Goal: Task Accomplishment & Management: Manage account settings

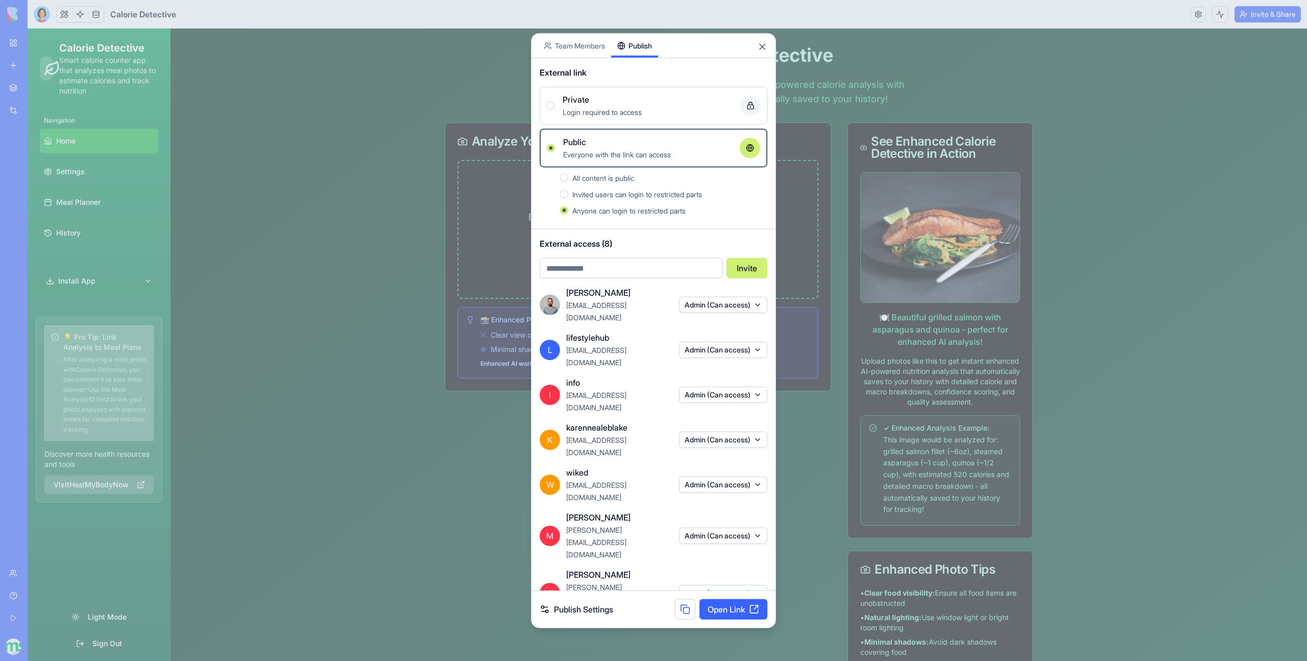
click at [725, 642] on button "Admin (Can access)" at bounding box center [723, 650] width 88 height 16
click at [397, 553] on div at bounding box center [653, 330] width 1307 height 661
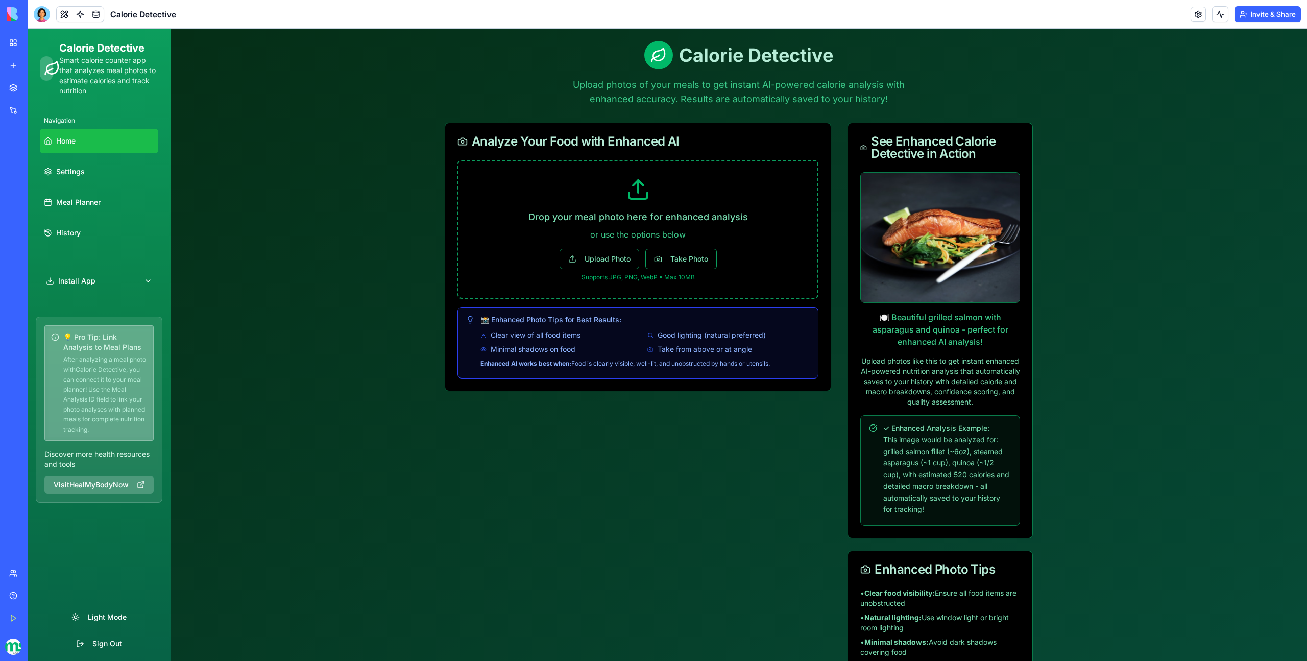
click at [1272, 10] on button "Invite & Share" at bounding box center [1268, 14] width 66 height 16
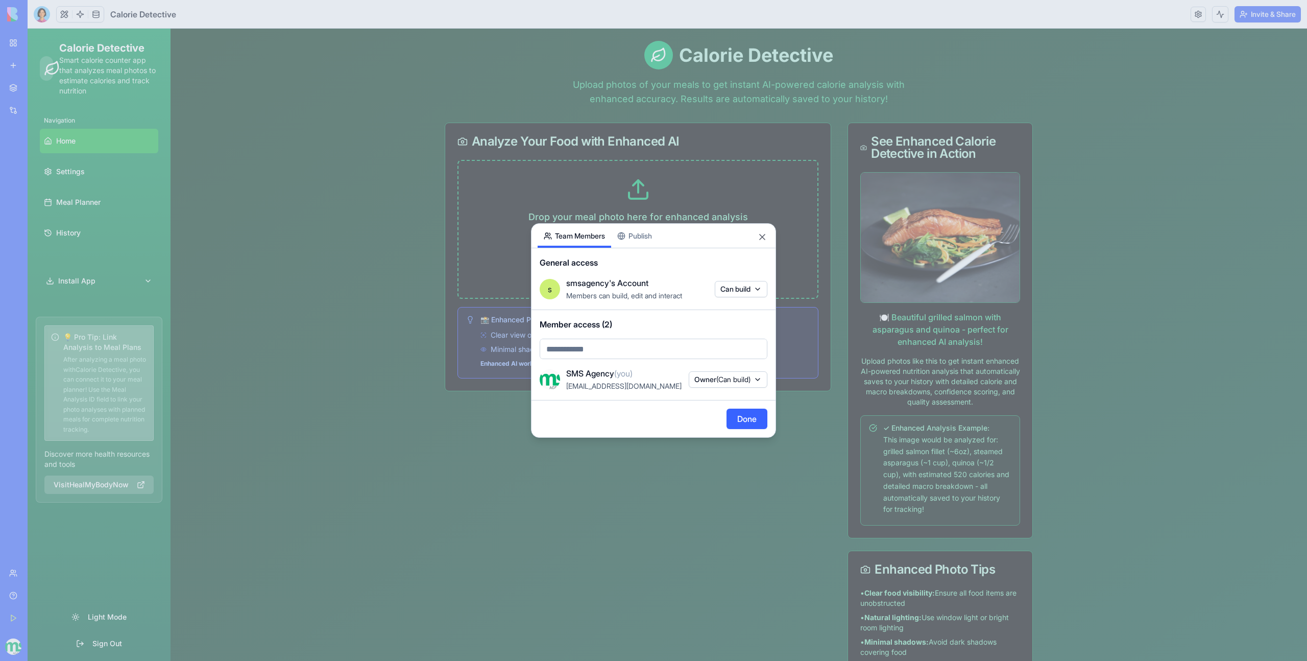
click at [638, 238] on div "Share App Team Members Publish General access s smsagency's Account Members can…" at bounding box center [653, 330] width 245 height 214
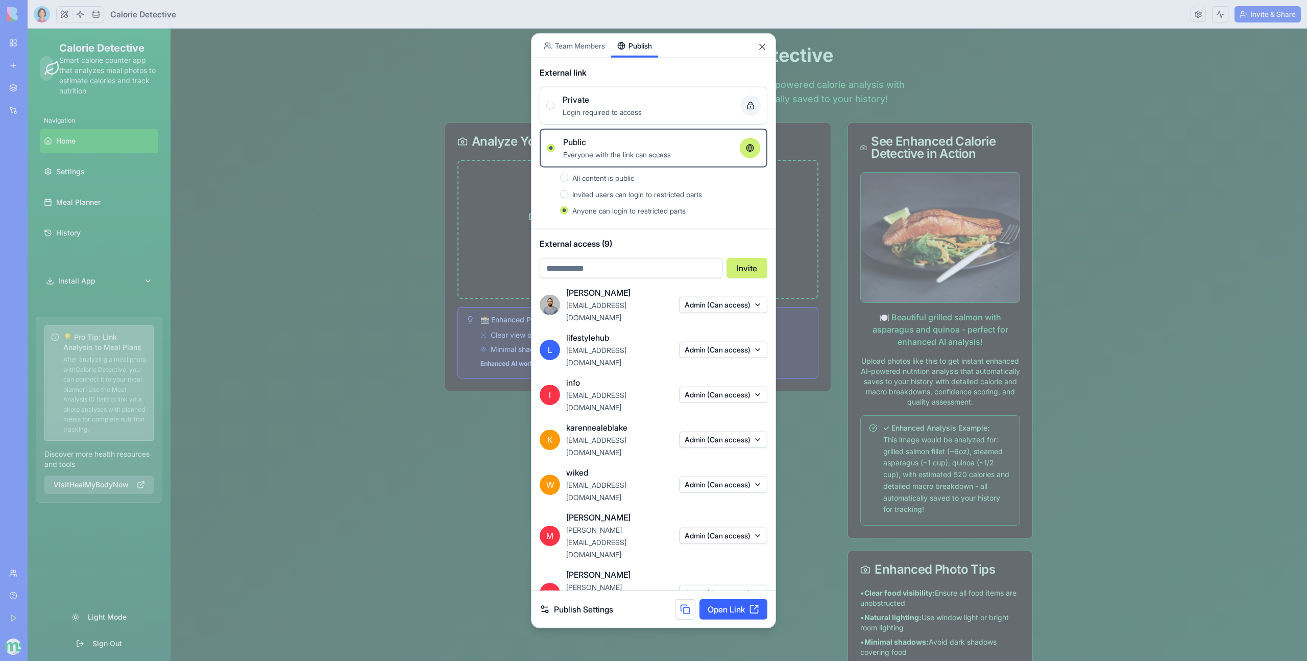
click at [730, 642] on button "Admin (Can access)" at bounding box center [723, 650] width 88 height 16
click at [716, 622] on div "Remove access" at bounding box center [722, 623] width 77 height 16
click at [323, 538] on div at bounding box center [653, 330] width 1307 height 661
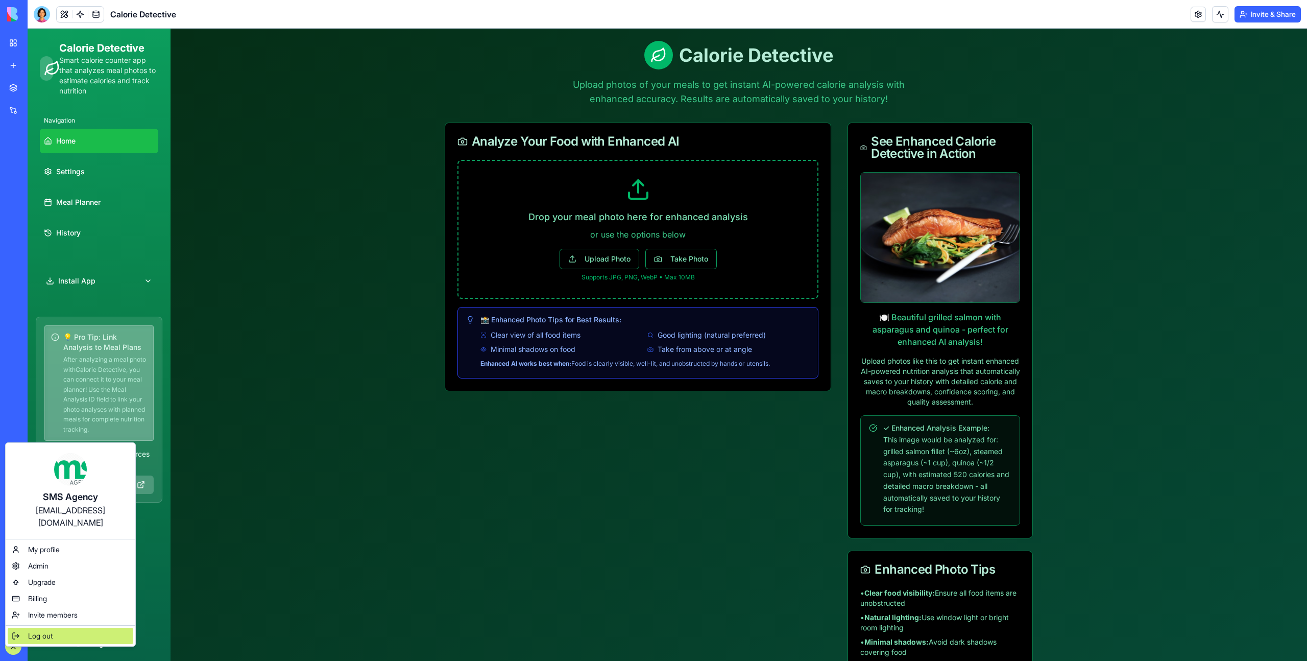
click at [43, 631] on span "Log out" at bounding box center [40, 636] width 25 height 10
